Goal: Information Seeking & Learning: Learn about a topic

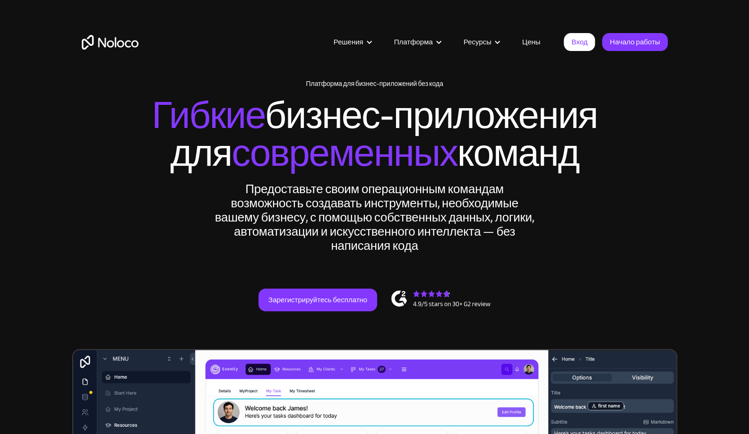
click at [609, 224] on div "New: Connect Noloco to Stripe Платформа для бизнес-приложений без кода Гибкие б…" at bounding box center [374, 205] width 605 height 269
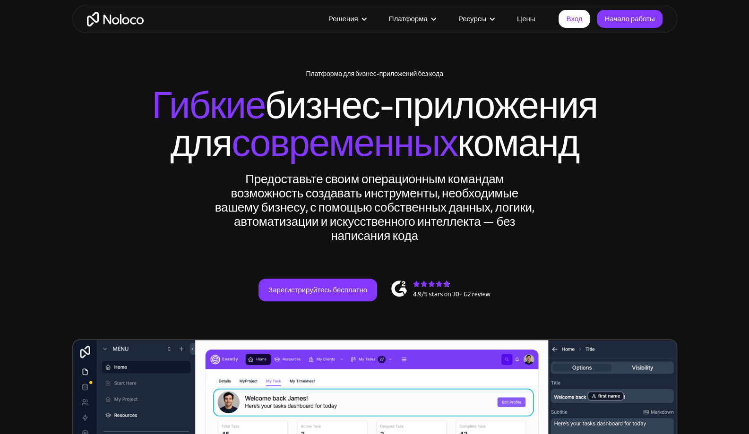
scroll to position [10, 0]
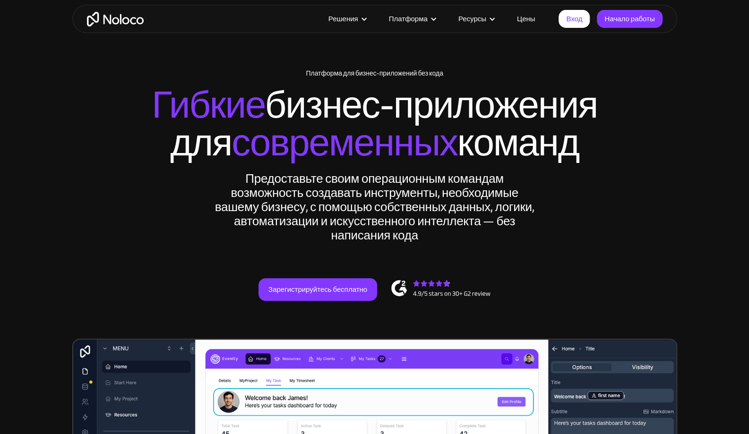
click at [526, 22] on link "Цены" at bounding box center [526, 19] width 42 height 12
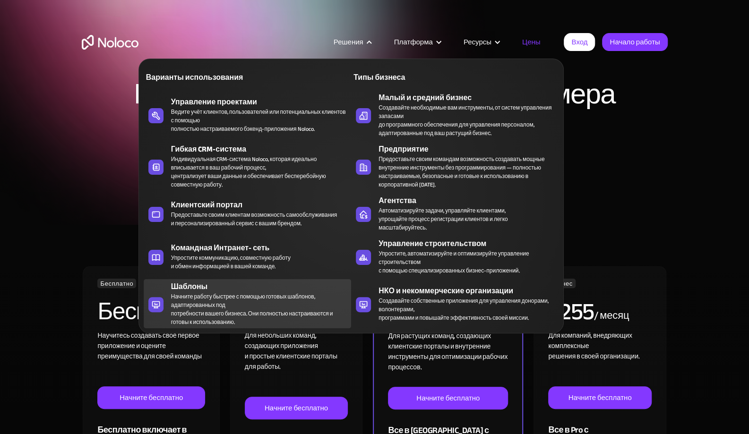
click at [231, 293] on div "Начните работу быстрее с помощью готовых шаблонов, адаптированных под потребнос…" at bounding box center [258, 310] width 175 height 34
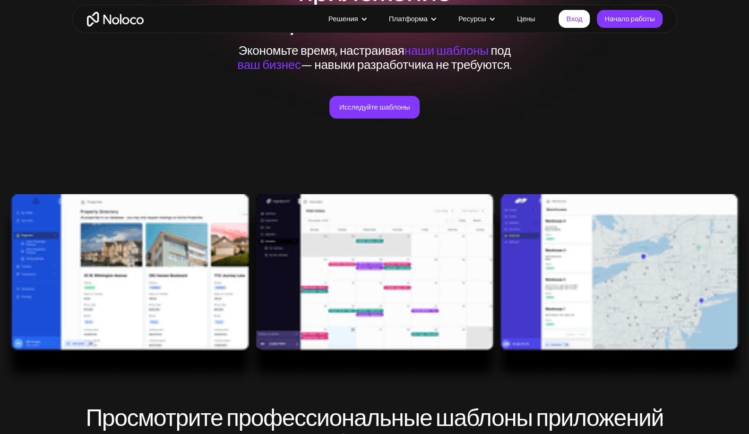
scroll to position [155, 0]
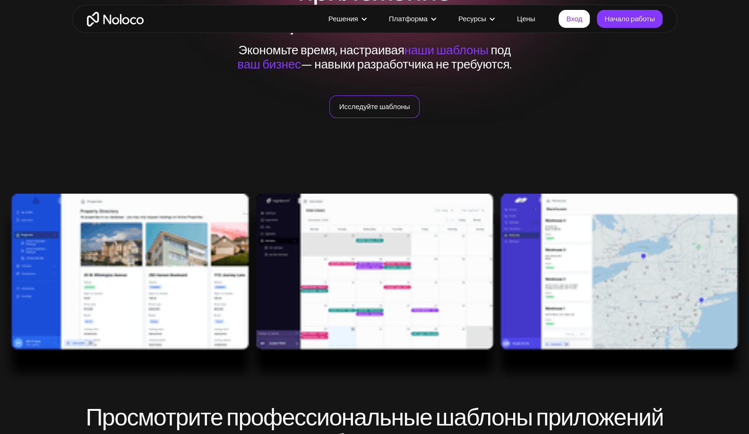
click at [378, 111] on link "Исследуйте шаблоны" at bounding box center [375, 106] width 91 height 23
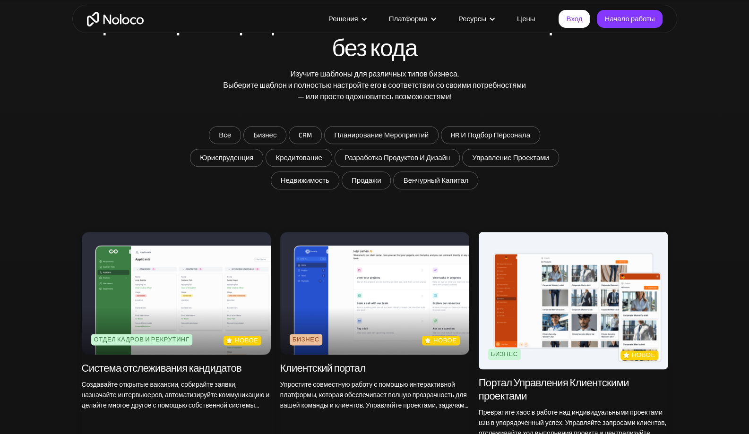
scroll to position [550, 0]
click at [304, 135] on input "CRM" at bounding box center [305, 135] width 32 height 17
checkbox input "true"
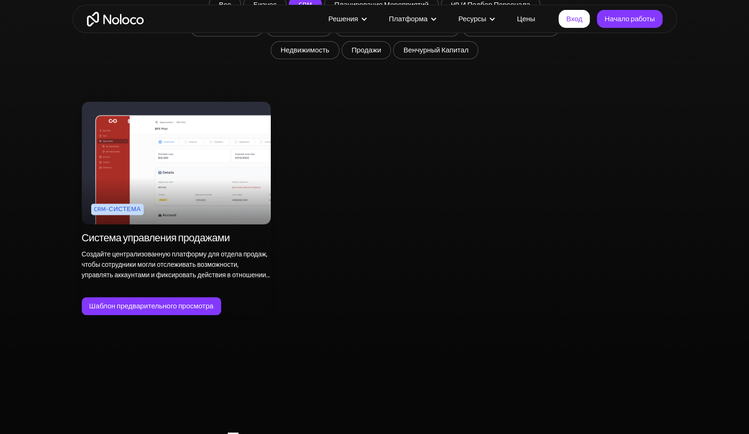
scroll to position [676, 0]
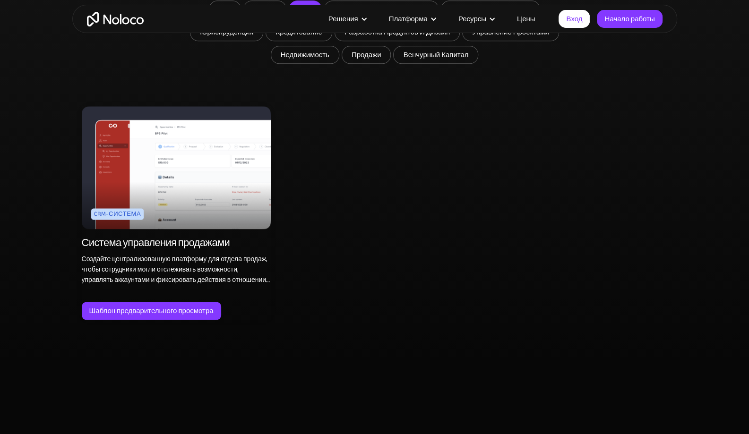
click at [203, 186] on img at bounding box center [176, 167] width 189 height 123
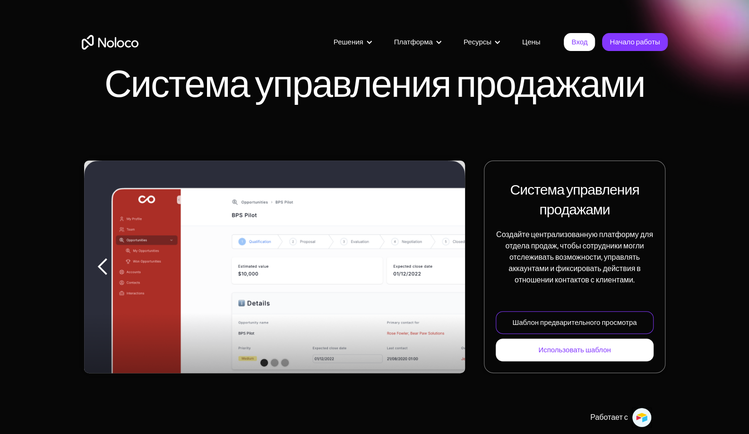
click at [551, 327] on div "Шаблон предварительного просмотра" at bounding box center [574, 323] width 124 height 12
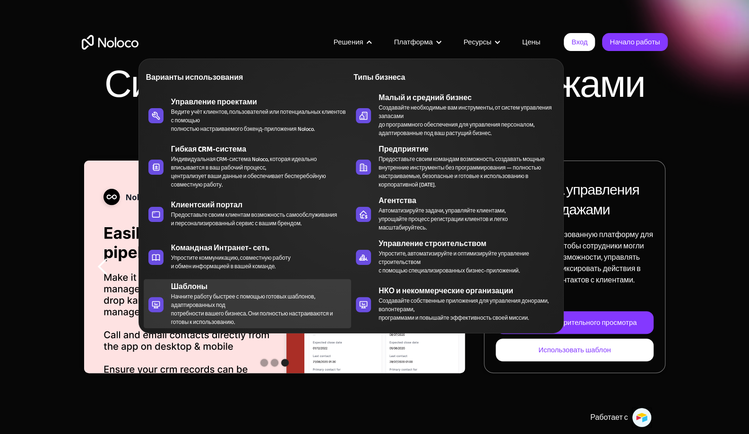
click at [221, 301] on div "Начните работу быстрее с помощью готовых шаблонов, адаптированных под потребнос…" at bounding box center [258, 310] width 175 height 34
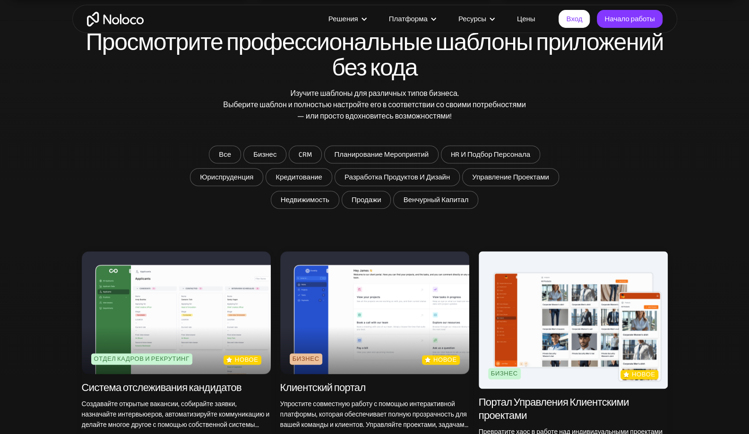
scroll to position [531, 0]
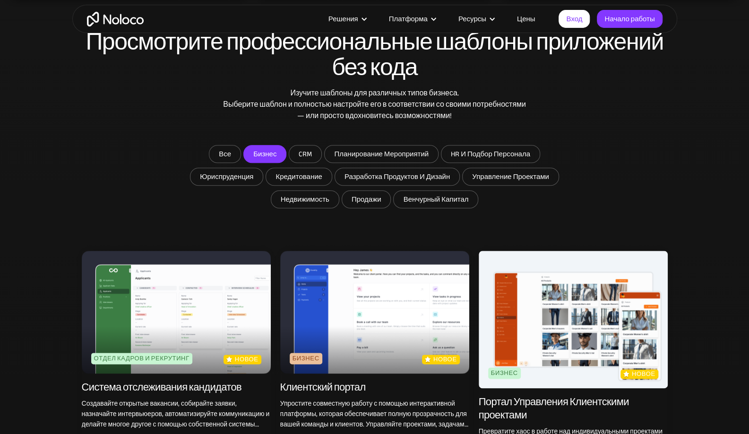
click at [269, 148] on input "Бизнес" at bounding box center [265, 154] width 42 height 17
checkbox input "true"
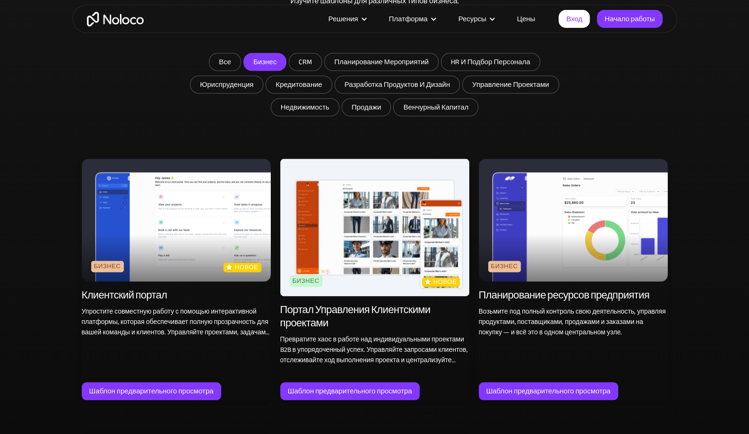
scroll to position [623, 0]
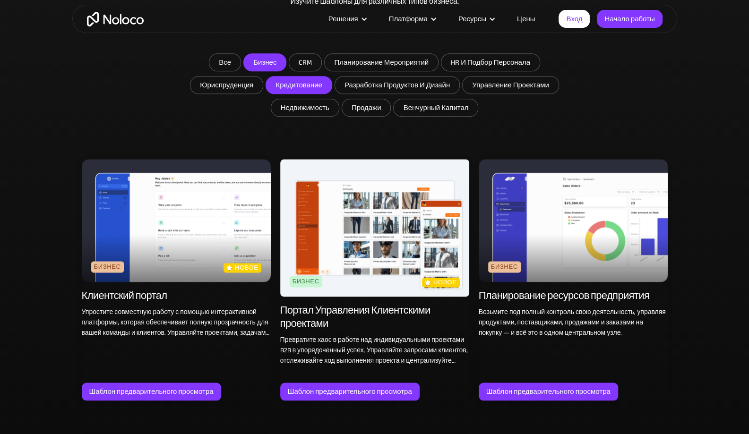
click at [301, 86] on input "Кредитование" at bounding box center [298, 85] width 65 height 17
checkbox input "true"
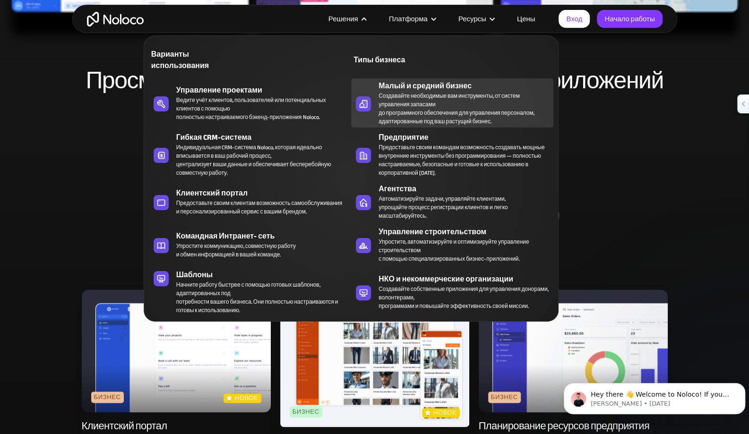
scroll to position [0, 0]
click at [400, 108] on div "Создавайте необходимые вам инструменты, от систем управления запасами до програ…" at bounding box center [464, 109] width 170 height 34
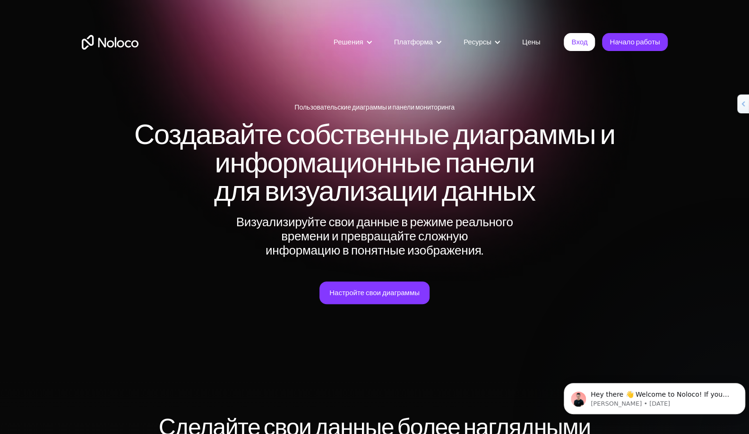
click at [453, 86] on div "Решения Use Cases Business Types Project Management Keep track of customers, us…" at bounding box center [374, 44] width 749 height 89
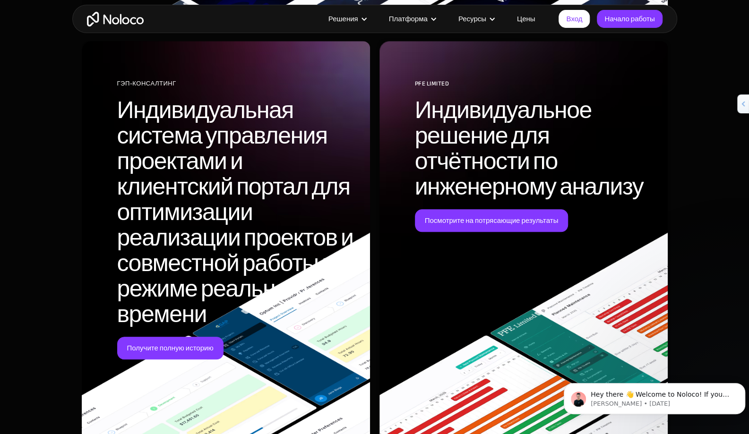
scroll to position [2656, 0]
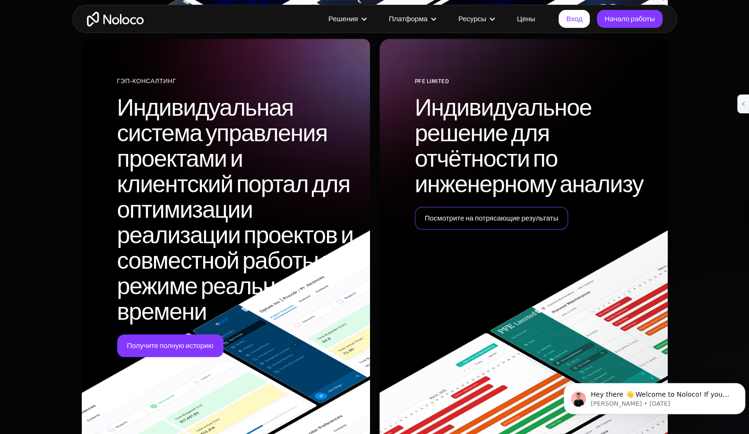
click at [458, 213] on link "Посмотрите на потрясающие результаты" at bounding box center [492, 218] width 154 height 23
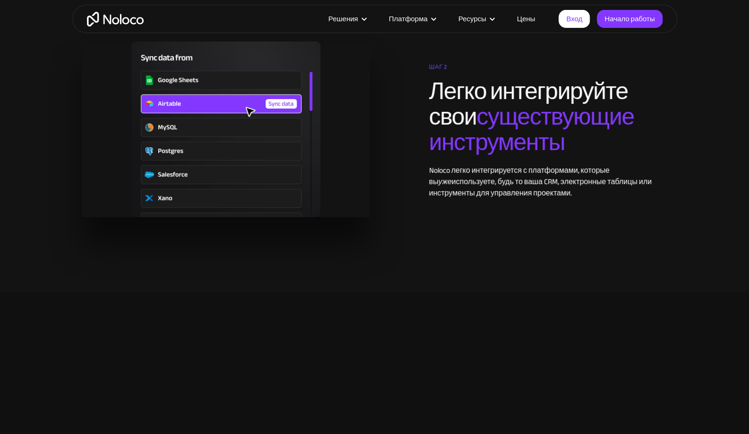
scroll to position [1735, 0]
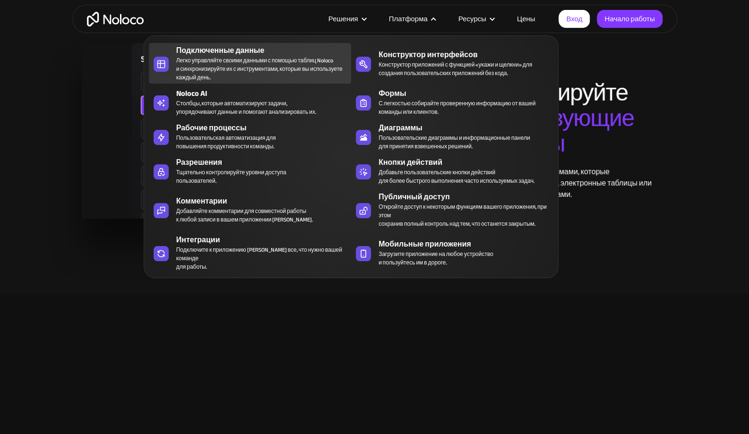
click at [302, 61] on div "Легко управляйте своими данными с помощью таблиц Noloco и синхронизируйте их с …" at bounding box center [261, 69] width 170 height 26
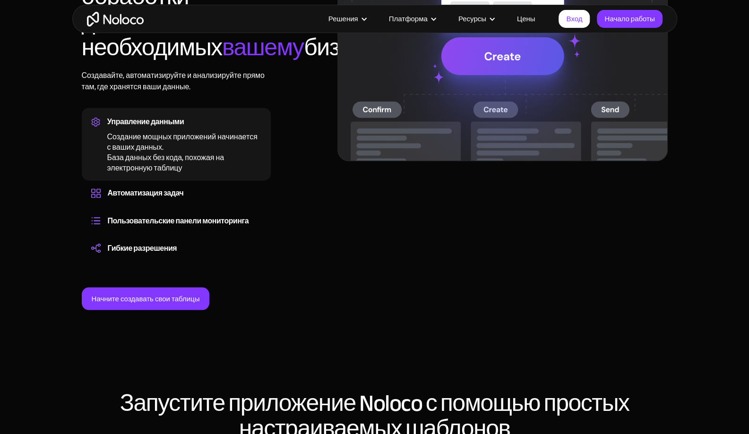
scroll to position [919, 0]
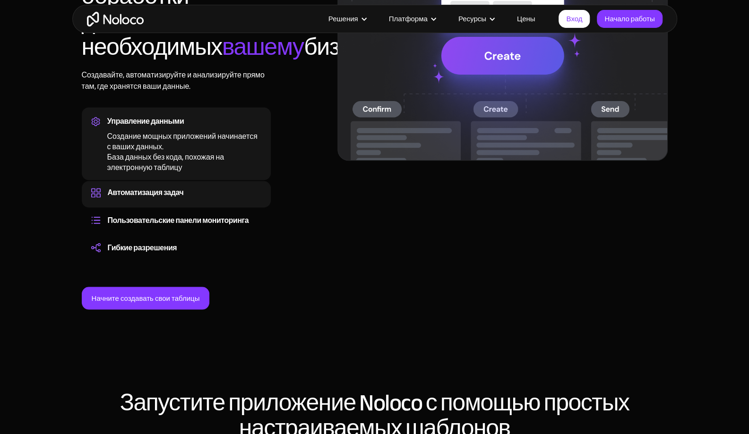
click at [195, 200] on div "Автоматизация задач" at bounding box center [176, 193] width 170 height 14
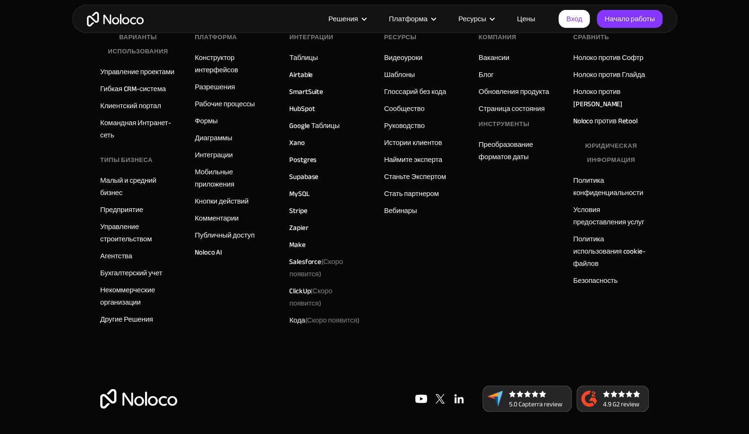
scroll to position [2798, 0]
click at [216, 162] on link "Интеграции" at bounding box center [214, 156] width 38 height 12
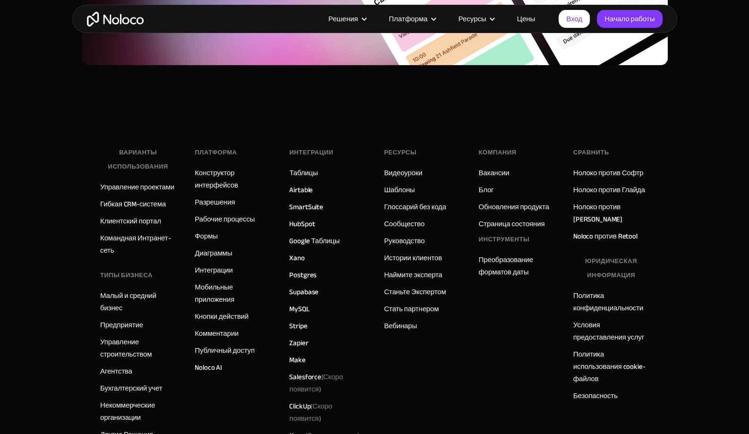
scroll to position [1913, 0]
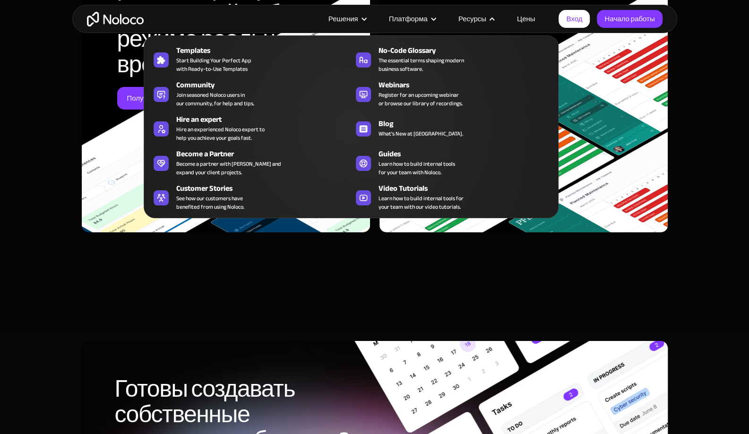
scroll to position [4128, 0]
